Goal: Navigation & Orientation: Find specific page/section

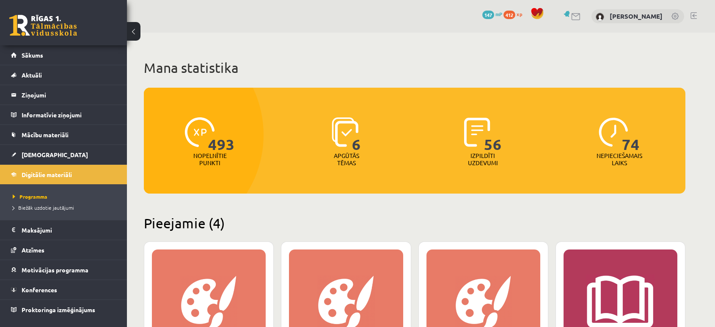
scroll to position [235, 0]
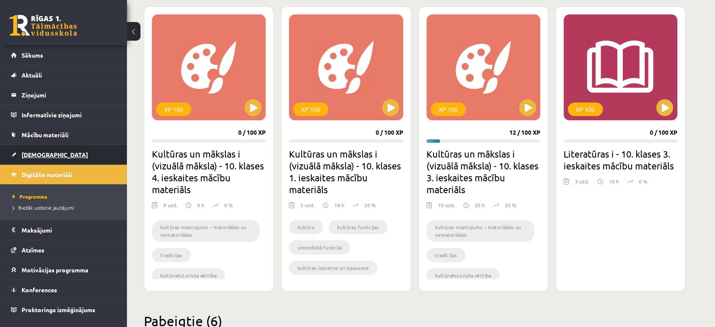
click at [59, 150] on link "[DEMOGRAPHIC_DATA]" at bounding box center [63, 154] width 105 height 19
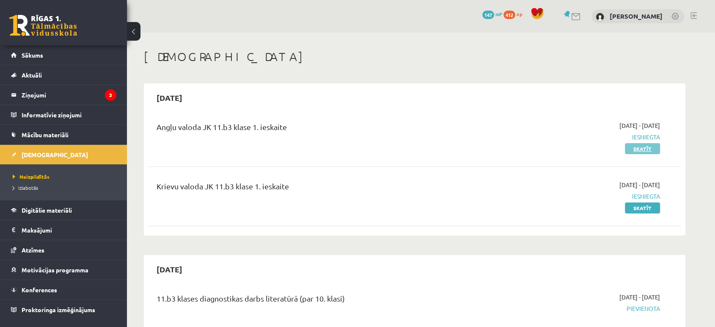
click at [653, 150] on link "Skatīt" at bounding box center [642, 148] width 35 height 11
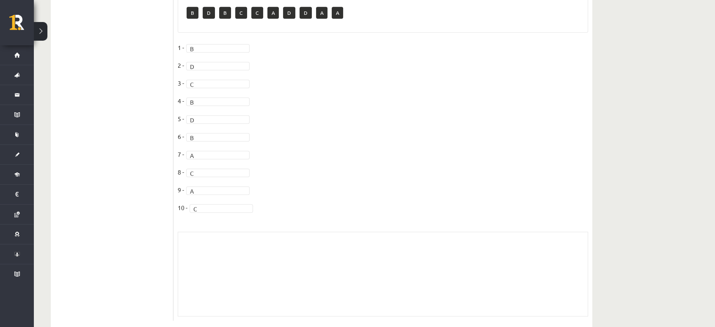
scroll to position [432, 0]
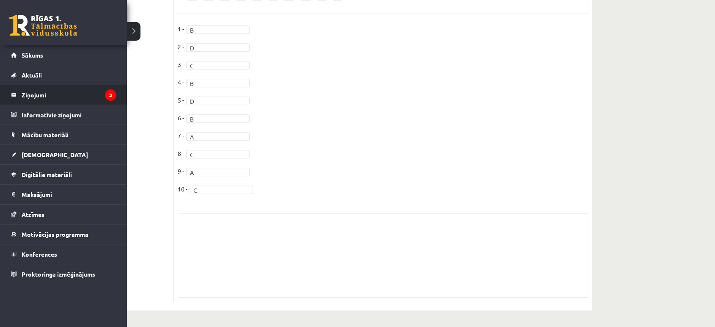
click at [43, 94] on legend "Ziņojumi 3" at bounding box center [69, 94] width 95 height 19
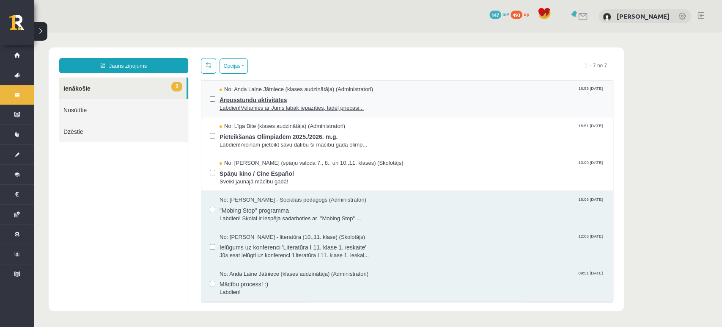
click at [288, 104] on span "Labdien!Vēlamies ar Jums labāk iepazīties, tādēļ priecāsi..." at bounding box center [412, 108] width 385 height 8
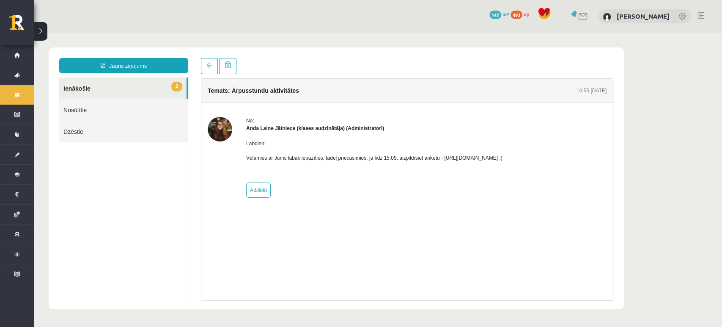
click at [457, 157] on p "Vēlamies ar Jums labāk iepazīties, tādēļ priecāsimies, ja līdz 15.09. aizpildīs…" at bounding box center [374, 158] width 256 height 8
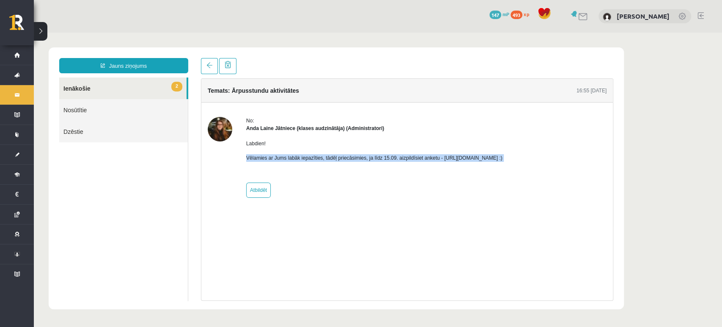
click at [457, 157] on p "Vēlamies ar Jums labāk iepazīties, tādēļ priecāsimies, ja līdz 15.09. aizpildīs…" at bounding box center [374, 158] width 256 height 8
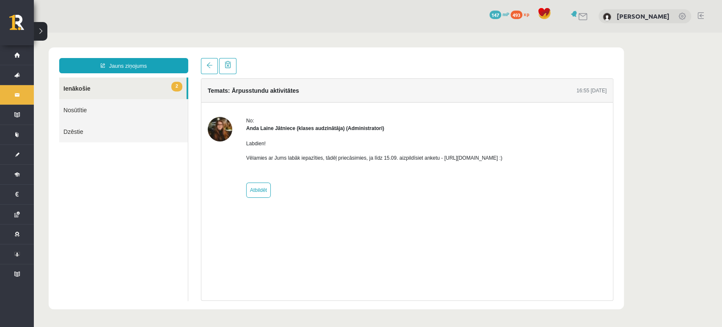
drag, startPoint x: 439, startPoint y: 157, endPoint x: 610, endPoint y: 157, distance: 170.9
click at [610, 157] on div "No: Anda Laine Jātniece (klases audzinātāja) (Administratori) Labdien! Vēlamies…" at bounding box center [407, 157] width 412 height 81
click at [438, 158] on p "Vēlamies ar Jums labāk iepazīties, tādēļ priecāsimies, ja līdz 15.09. aizpildīs…" at bounding box center [374, 158] width 256 height 8
drag, startPoint x: 438, startPoint y: 158, endPoint x: 545, endPoint y: 162, distance: 107.1
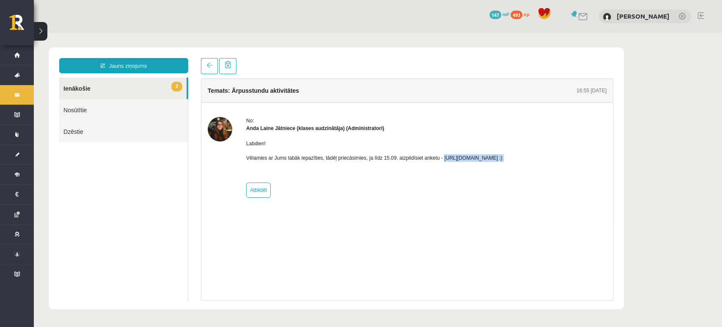
click at [545, 162] on div "No: Anda Laine Jātniece (klases audzinātāja) (Administratori) Labdien! Vēlamies…" at bounding box center [407, 157] width 399 height 81
click at [503, 158] on p "Vēlamies ar Jums labāk iepazīties, tādēļ priecāsimies, ja līdz 15.09. aizpildīs…" at bounding box center [374, 158] width 256 height 8
drag, startPoint x: 438, startPoint y: 157, endPoint x: 529, endPoint y: 152, distance: 91.1
click at [503, 152] on div "Labdien! Vēlamies ar Jums labāk iepazīties, tādēļ priecāsimies, ja līdz 15.09. …" at bounding box center [374, 154] width 256 height 44
copy p "https://forms.gle/mVxkUEapGFxHM7hU7"
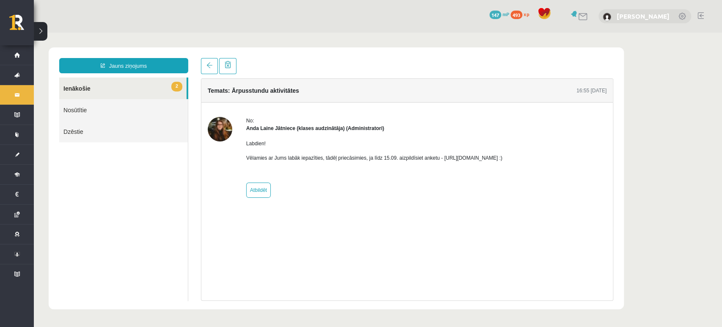
click at [634, 19] on link "[PERSON_NAME]" at bounding box center [643, 16] width 53 height 8
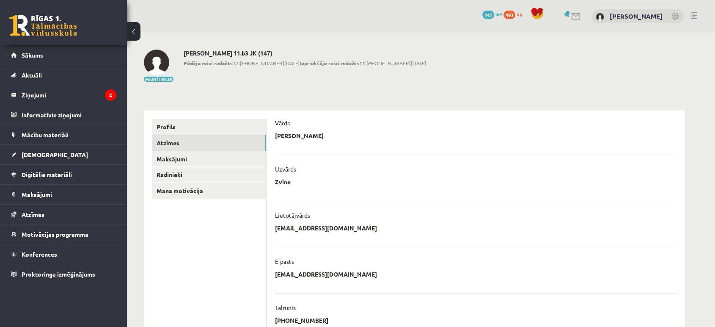
click at [178, 147] on link "Atzīmes" at bounding box center [209, 143] width 114 height 16
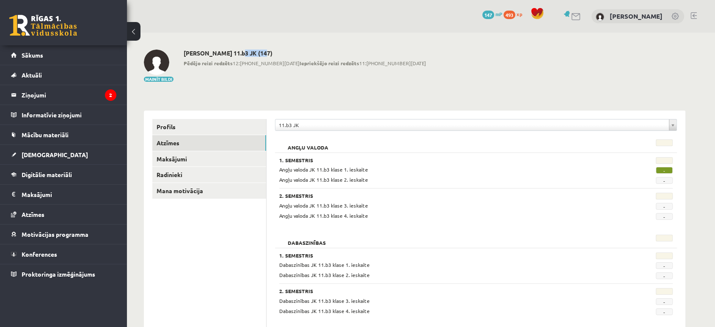
drag, startPoint x: 239, startPoint y: 52, endPoint x: 261, endPoint y: 52, distance: 22.0
click at [261, 52] on h2 "Līva Amanda Zvīne 11.b3 JK (147)" at bounding box center [305, 53] width 242 height 7
copy h2 "11.b3 JK"
click at [64, 86] on legend "Ziņojumi 2" at bounding box center [69, 94] width 95 height 19
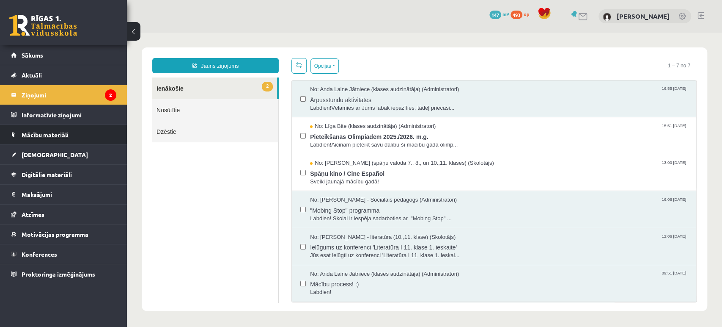
click at [35, 133] on span "Mācību materiāli" at bounding box center [45, 135] width 47 height 8
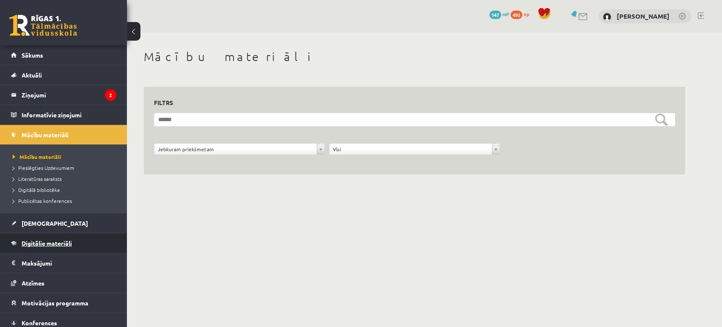
click at [37, 239] on span "Digitālie materiāli" at bounding box center [47, 243] width 50 height 8
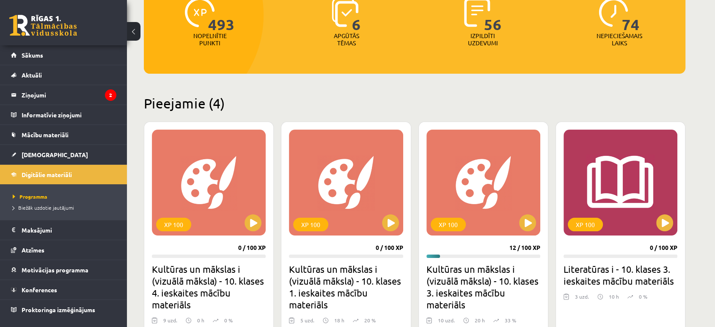
scroll to position [149, 0]
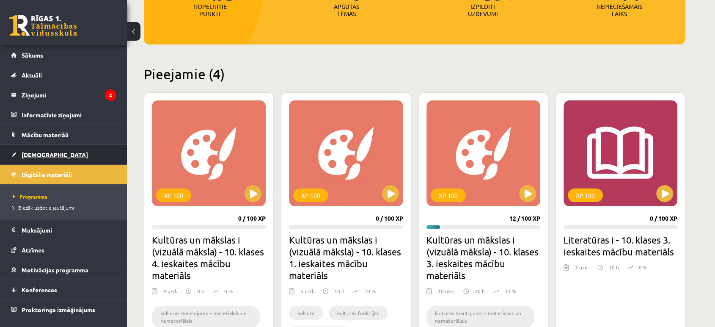
click at [44, 149] on link "[DEMOGRAPHIC_DATA]" at bounding box center [63, 154] width 105 height 19
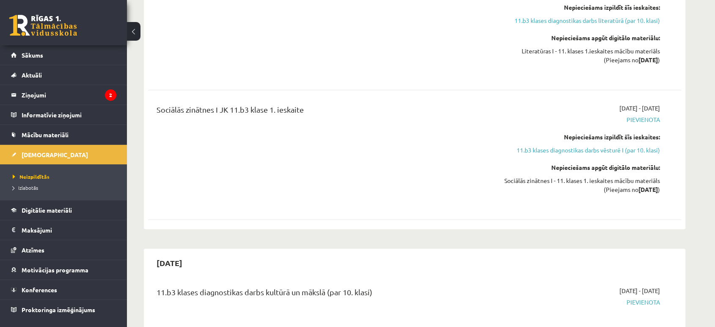
scroll to position [470, 0]
